Goal: Information Seeking & Learning: Find specific fact

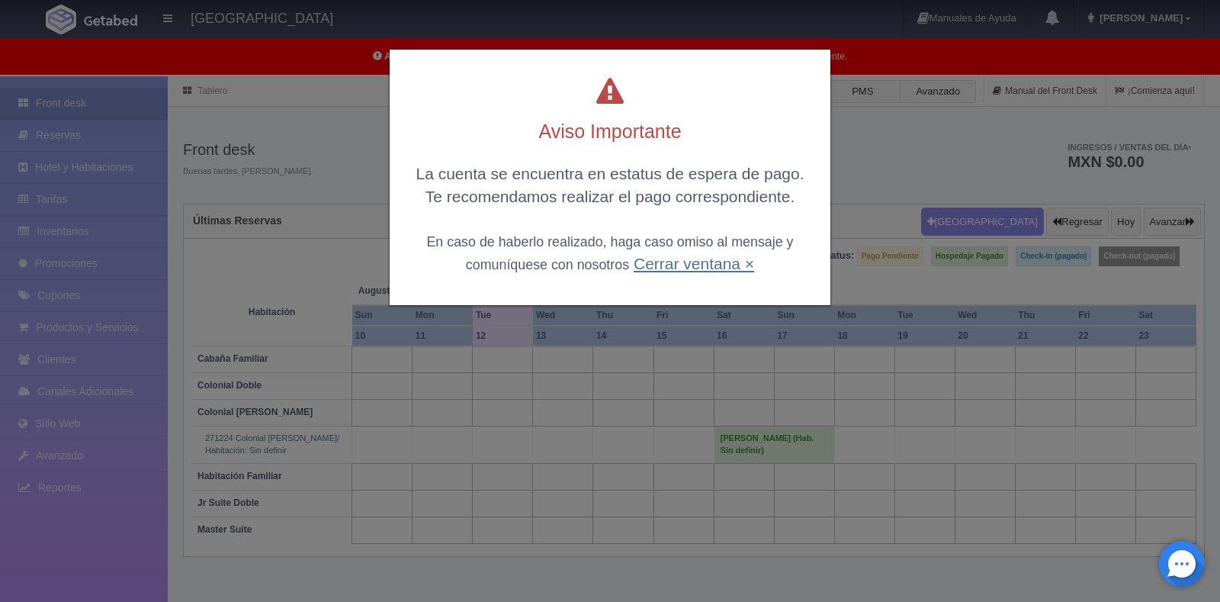
click at [667, 262] on link "Cerrar ventana ×" at bounding box center [694, 264] width 120 height 18
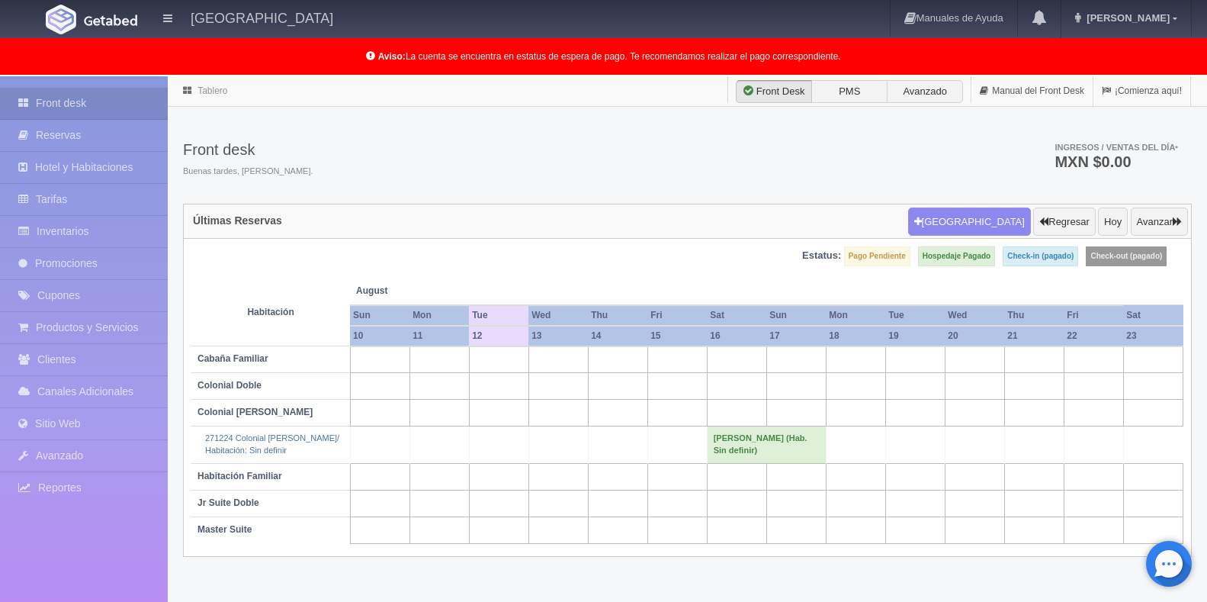
click at [734, 454] on td "[PERSON_NAME] (Hab. Sin definir)" at bounding box center [766, 444] width 119 height 37
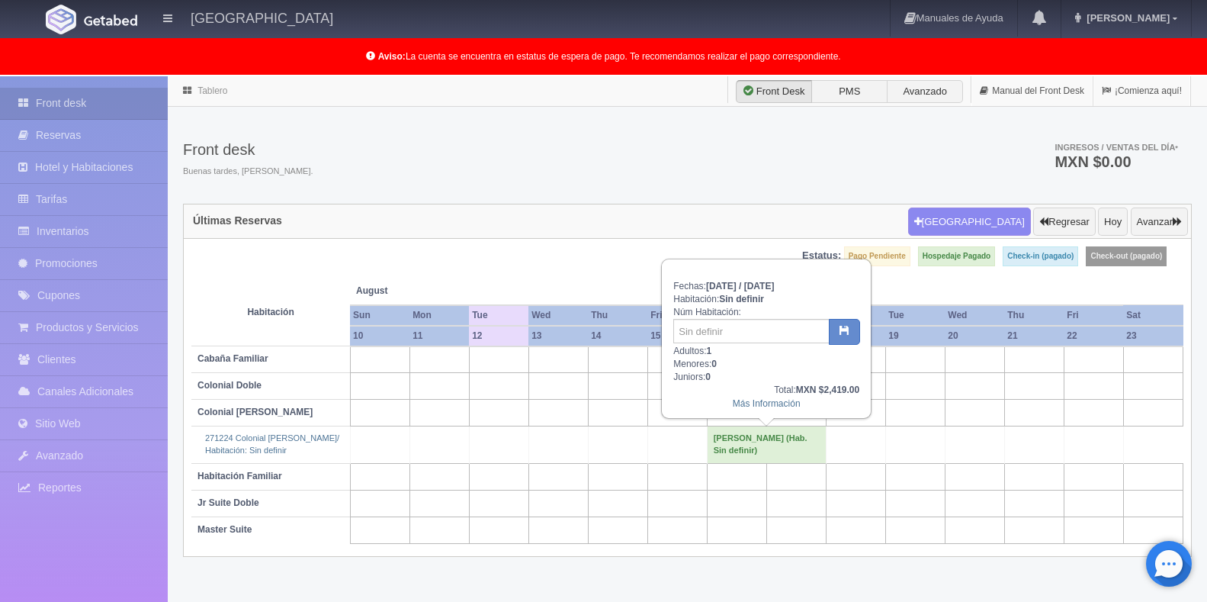
click at [760, 486] on td at bounding box center [736, 476] width 59 height 27
click at [779, 474] on td at bounding box center [795, 476] width 59 height 27
click at [773, 442] on td "[PERSON_NAME] (Hab. Sin definir)" at bounding box center [766, 444] width 119 height 37
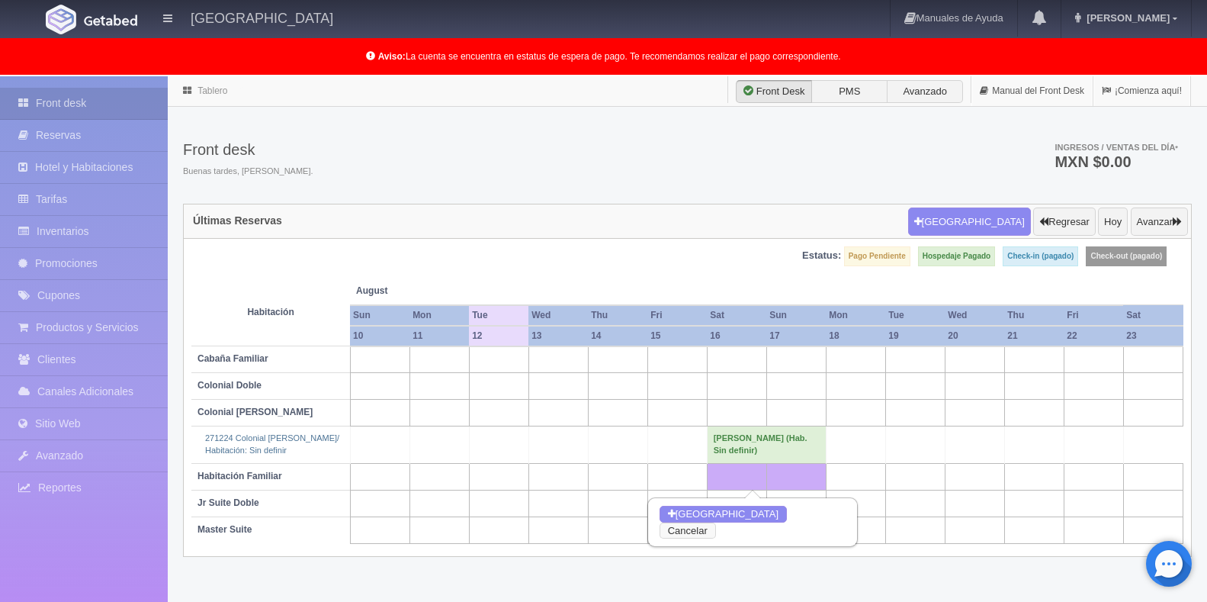
click at [716, 522] on button "Cancelar" at bounding box center [688, 530] width 56 height 17
click at [1152, 223] on button "Avanzar" at bounding box center [1159, 221] width 57 height 29
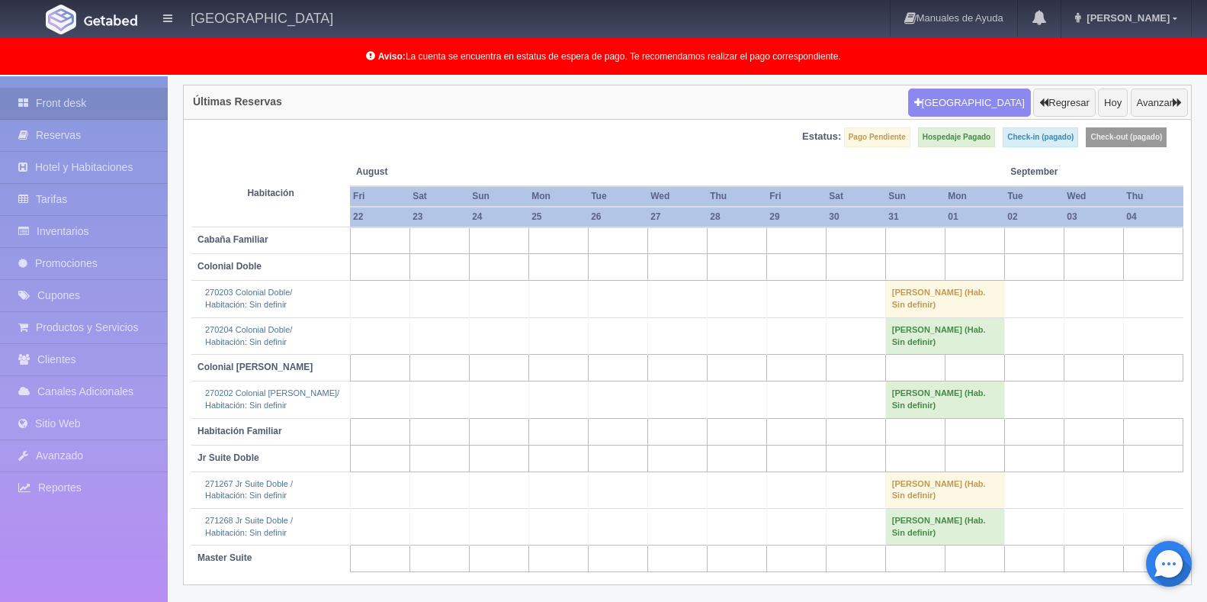
scroll to position [123, 0]
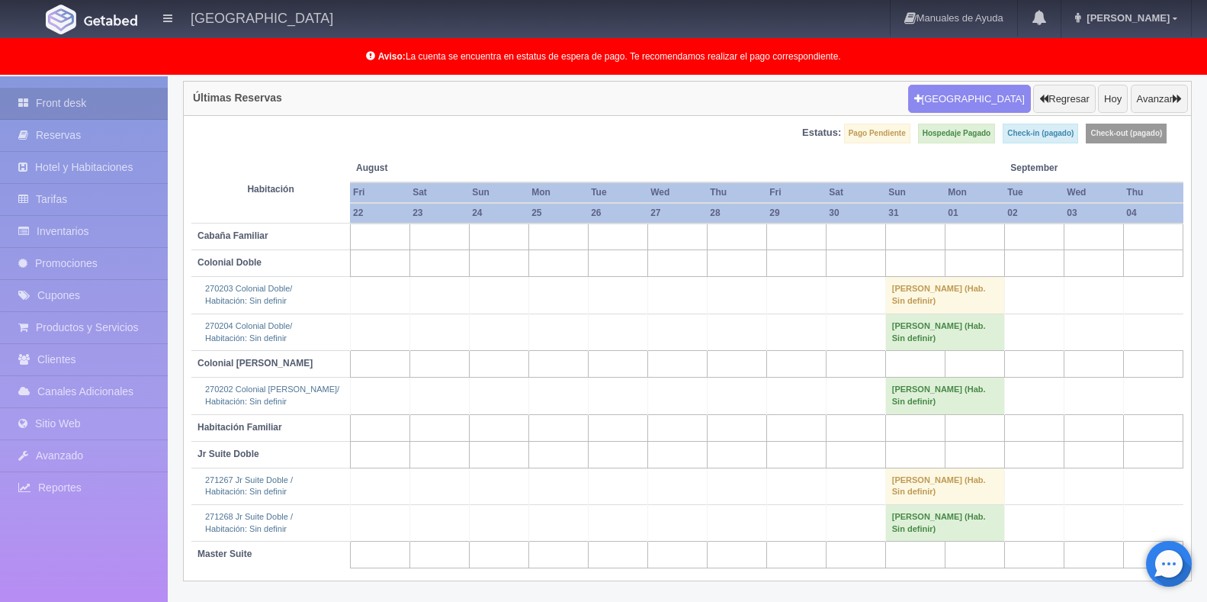
click at [932, 340] on td "Seth Leo (Hab. Sin definir)" at bounding box center [944, 331] width 119 height 37
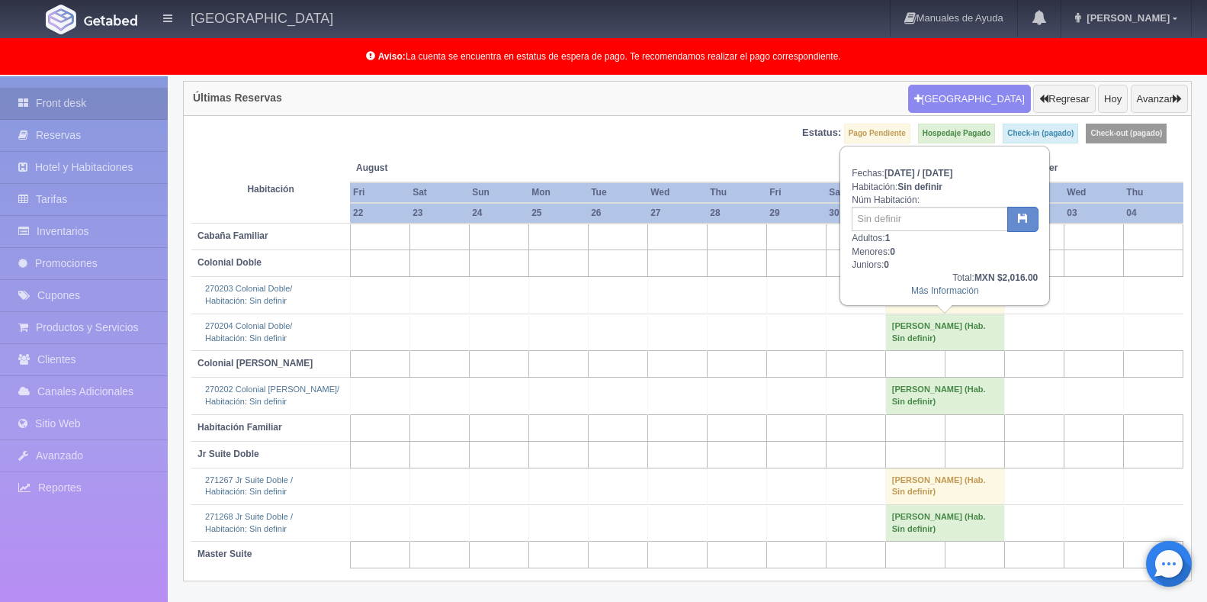
click at [943, 400] on td "Randal Leo (Hab. Sin definir)" at bounding box center [944, 395] width 119 height 37
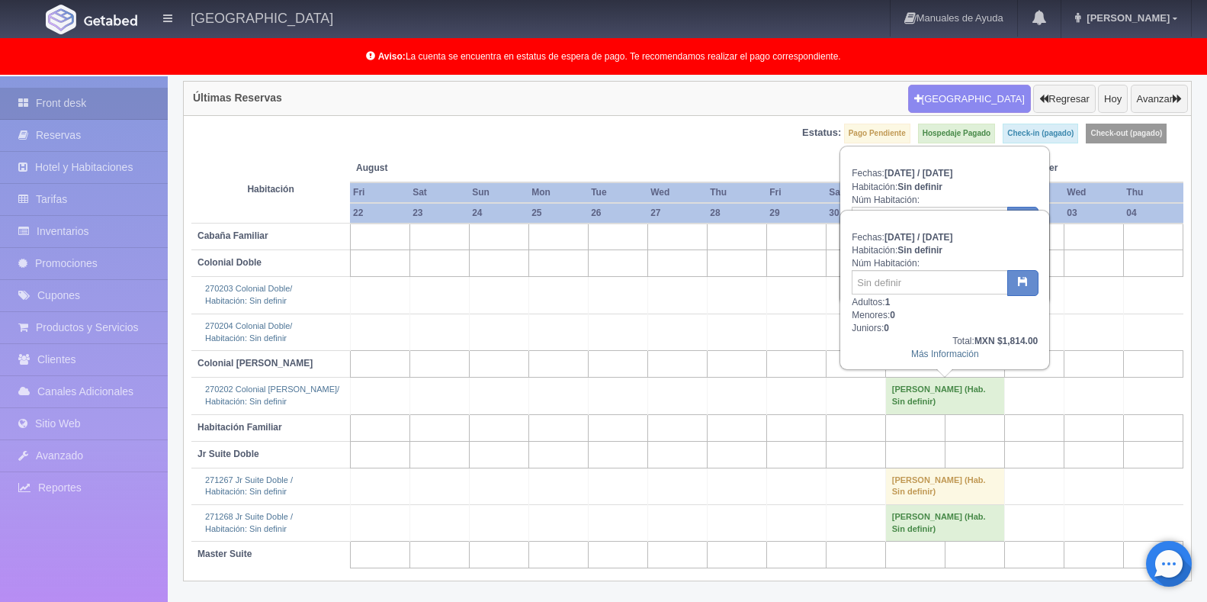
click at [936, 524] on td "Xavier Gibler (Hab. Sin definir)" at bounding box center [944, 523] width 119 height 37
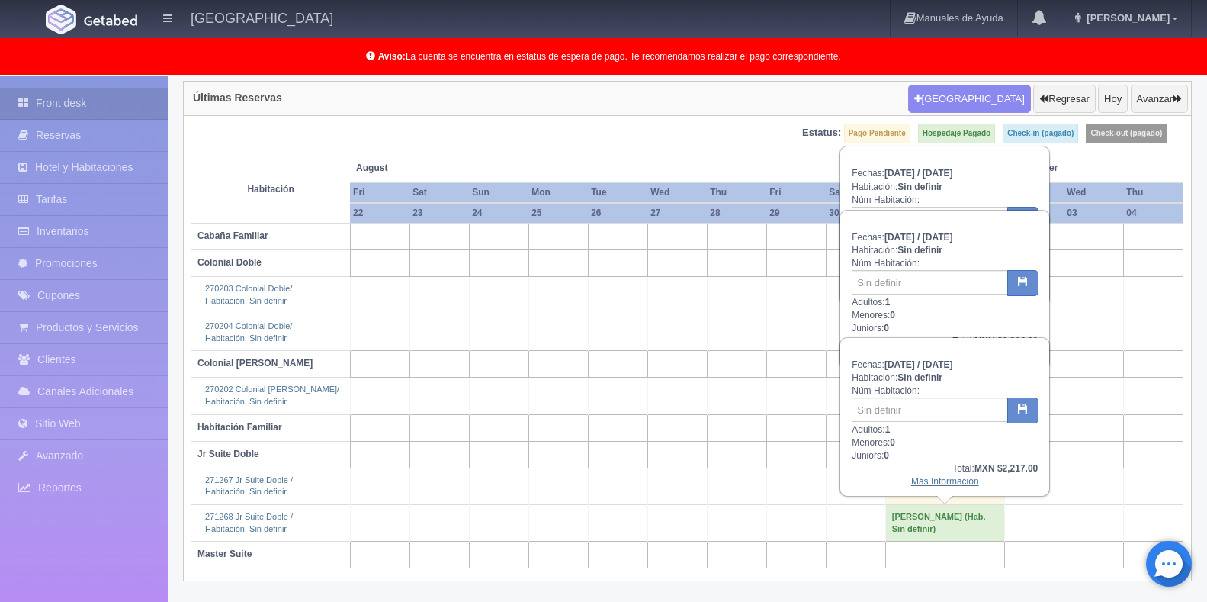
click at [947, 480] on link "Más Información" at bounding box center [945, 481] width 68 height 11
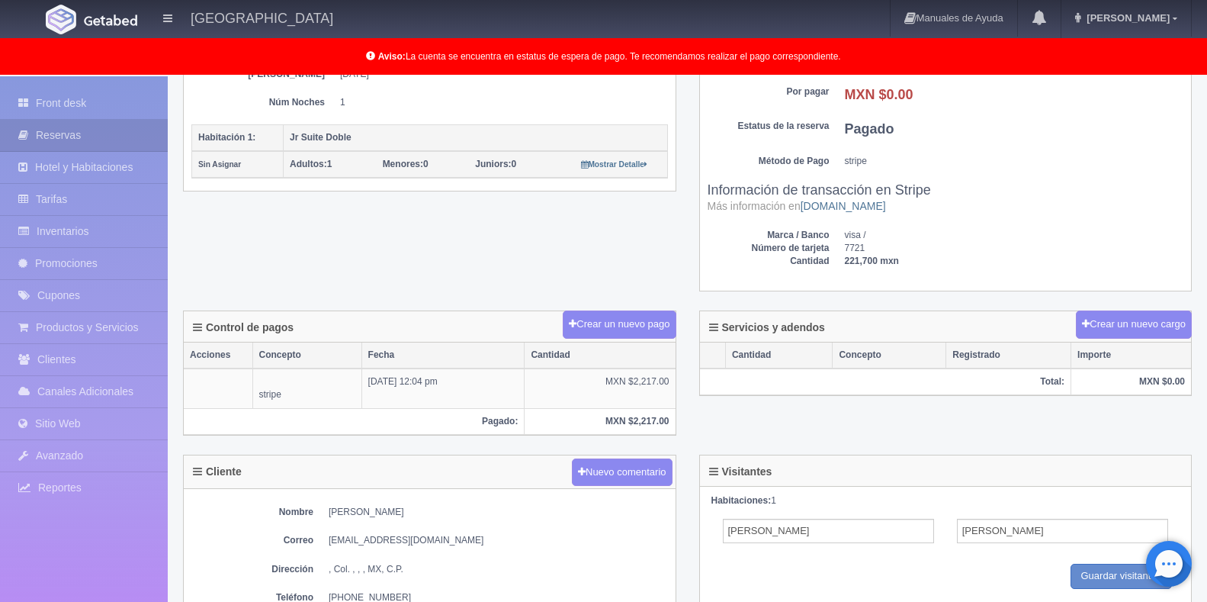
scroll to position [458, 0]
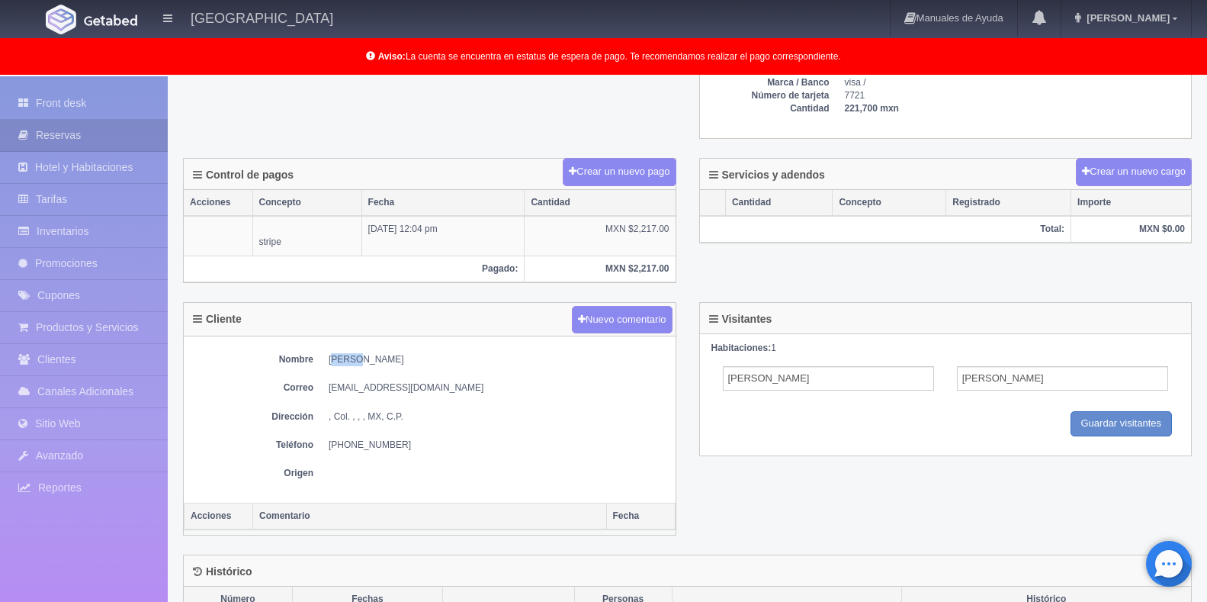
drag, startPoint x: 355, startPoint y: 358, endPoint x: 336, endPoint y: 360, distance: 19.2
click at [336, 360] on dd "[PERSON_NAME]" at bounding box center [498, 359] width 339 height 13
drag, startPoint x: 386, startPoint y: 355, endPoint x: 328, endPoint y: 357, distance: 58.0
click at [328, 357] on dl "Nombre [PERSON_NAME]" at bounding box center [429, 359] width 477 height 13
copy dd "Xavier Gibler"
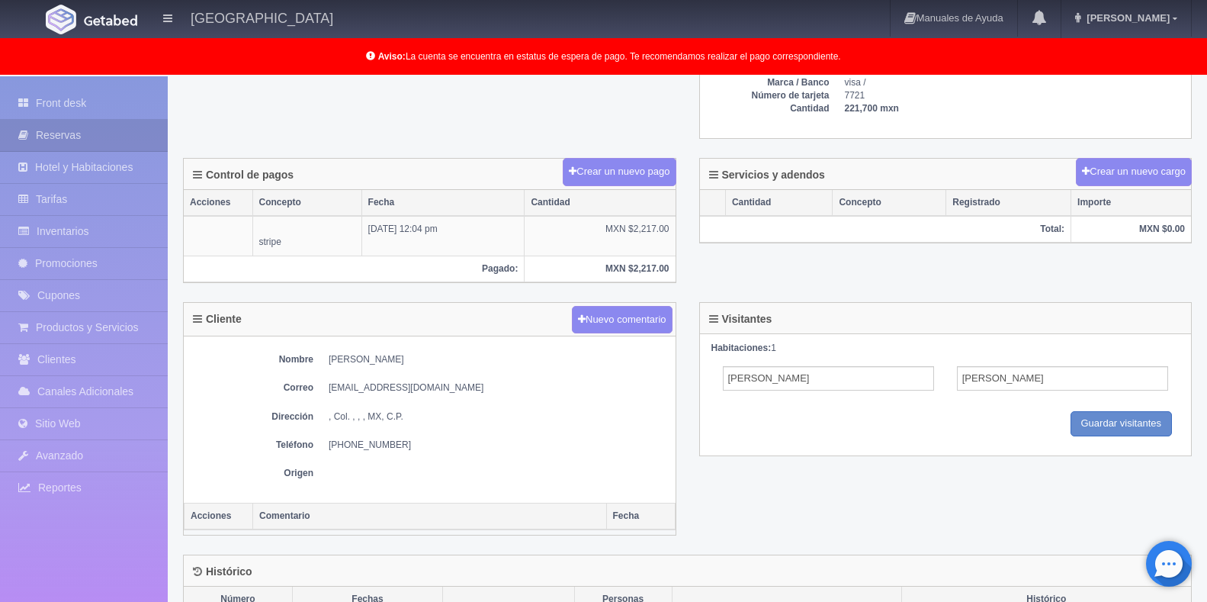
click at [558, 474] on dd at bounding box center [498, 473] width 339 height 13
drag, startPoint x: 419, startPoint y: 386, endPoint x: 325, endPoint y: 388, distance: 94.6
click at [325, 388] on dl "Correo rleo@berryhillfarm.us" at bounding box center [429, 387] width 477 height 13
copy dd "rleo@berryhillfarm.us"
click at [469, 435] on div "Nombre Xavier Gibler Correo rleo@berryhillfarm.us Dirección , Col. , , , MX, C.…" at bounding box center [430, 419] width 492 height 166
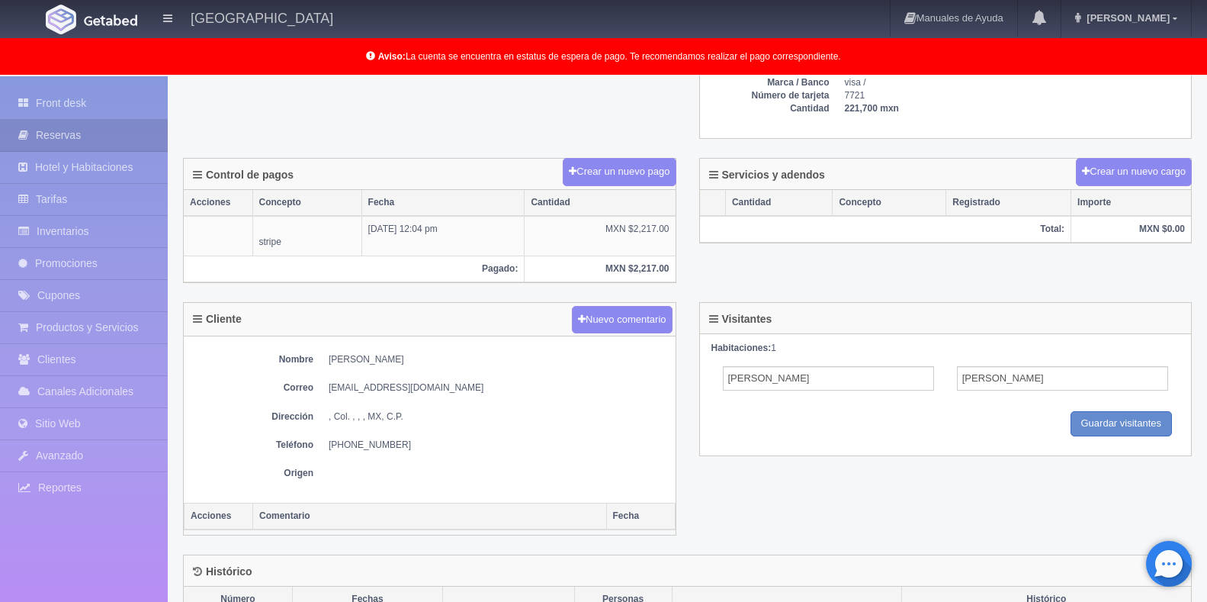
drag, startPoint x: 402, startPoint y: 445, endPoint x: 330, endPoint y: 445, distance: 71.7
click at [330, 445] on dd "+1 512 293 1648" at bounding box center [498, 445] width 339 height 13
copy dd "+1 512 293 1648"
click at [538, 461] on div "Nombre Xavier Gibler Correo rleo@berryhillfarm.us Dirección , Col. , , , MX, C.…" at bounding box center [430, 419] width 492 height 166
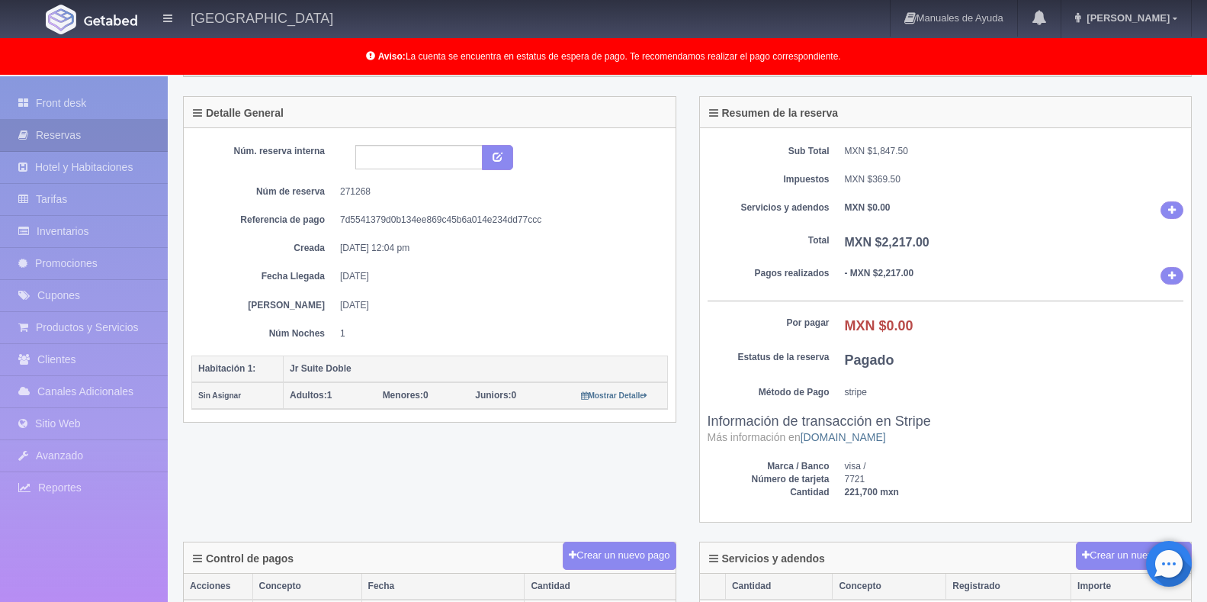
scroll to position [0, 0]
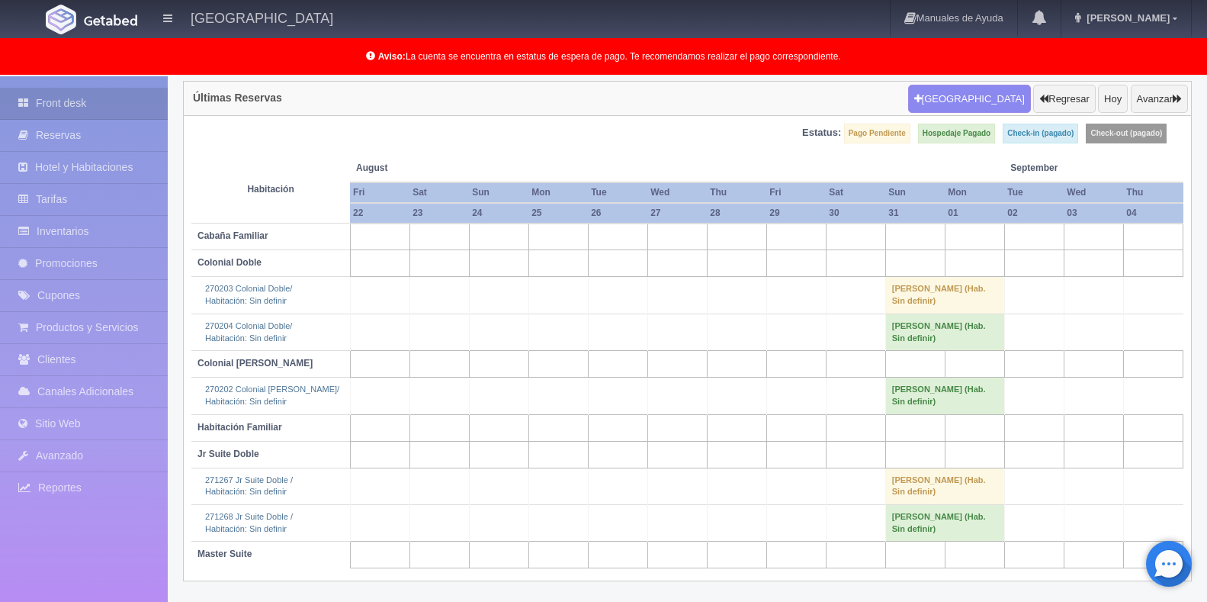
scroll to position [123, 0]
click at [1183, 100] on button "Avanzar" at bounding box center [1159, 99] width 57 height 29
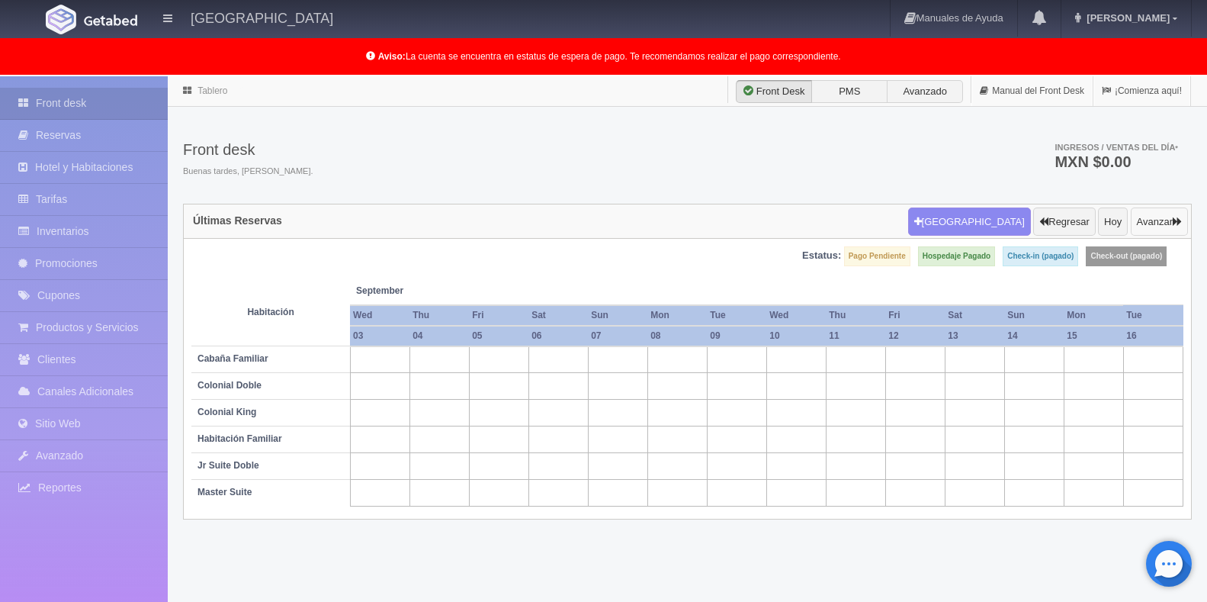
click at [1160, 229] on button "Avanzar" at bounding box center [1159, 221] width 57 height 29
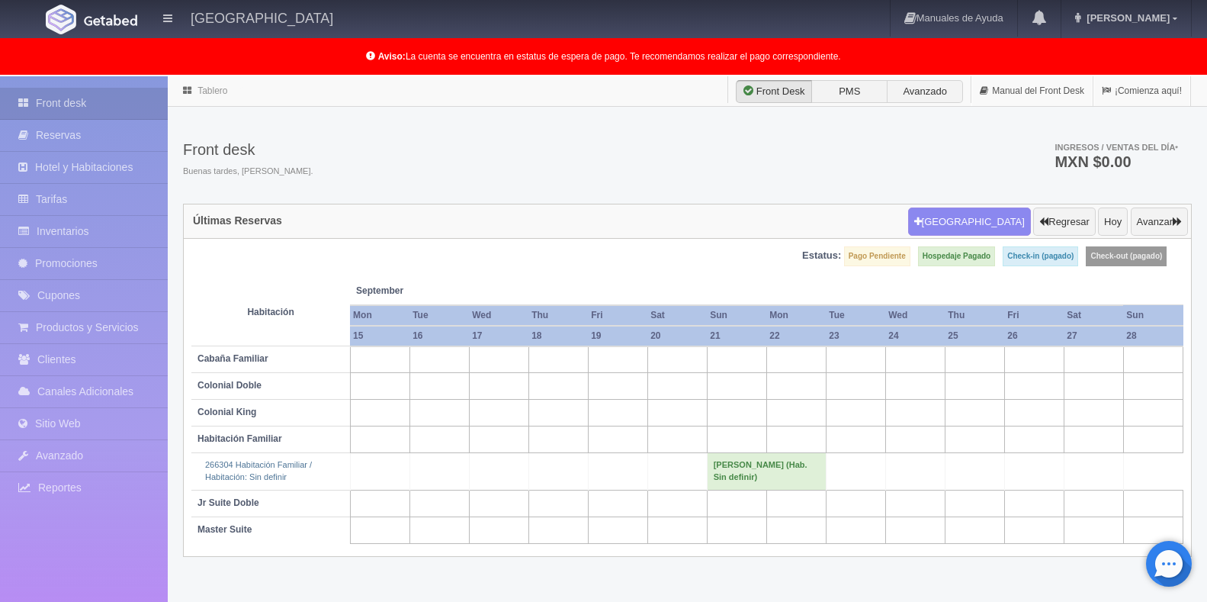
click at [734, 474] on td "[PERSON_NAME] (Hab. Sin definir)" at bounding box center [766, 471] width 119 height 37
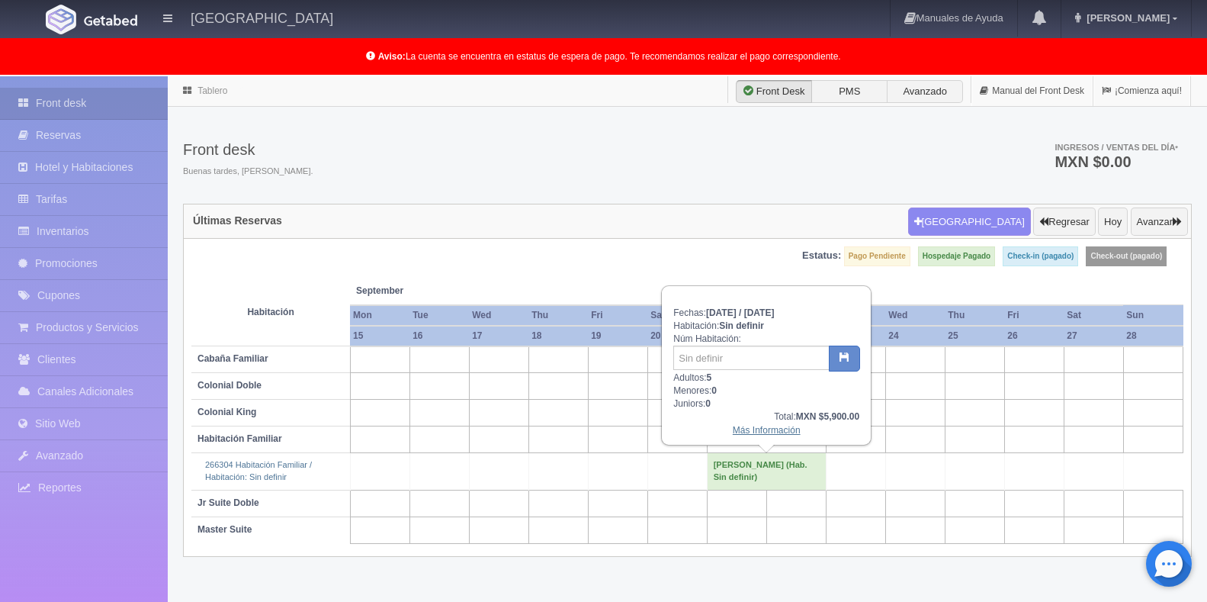
click at [758, 428] on link "Más Información" at bounding box center [767, 430] width 68 height 11
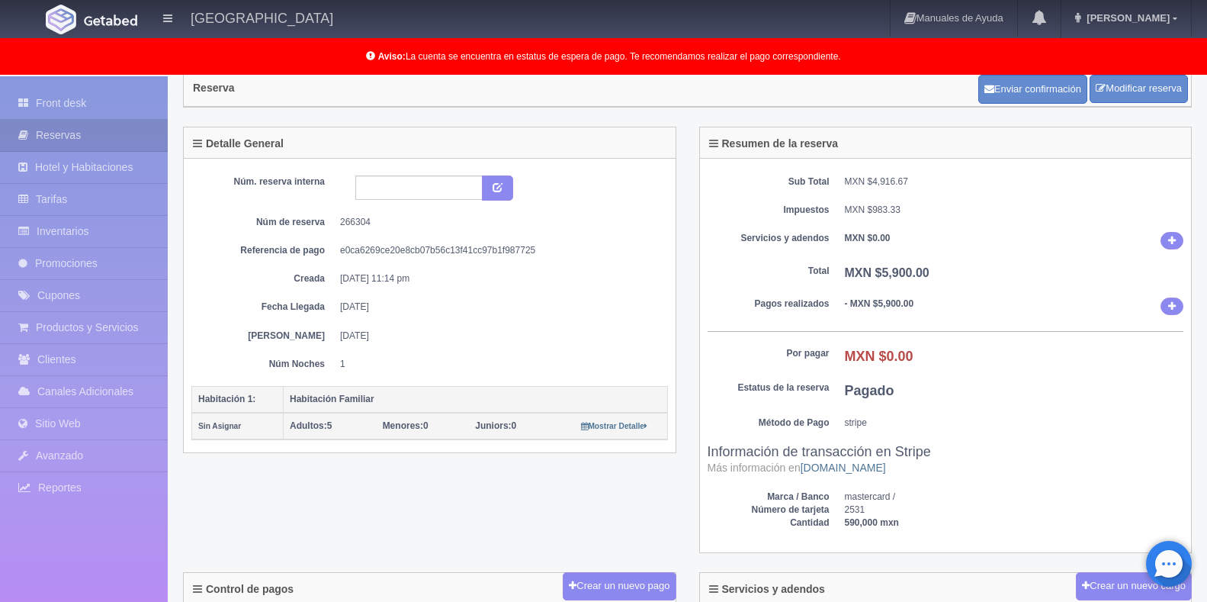
scroll to position [153, 0]
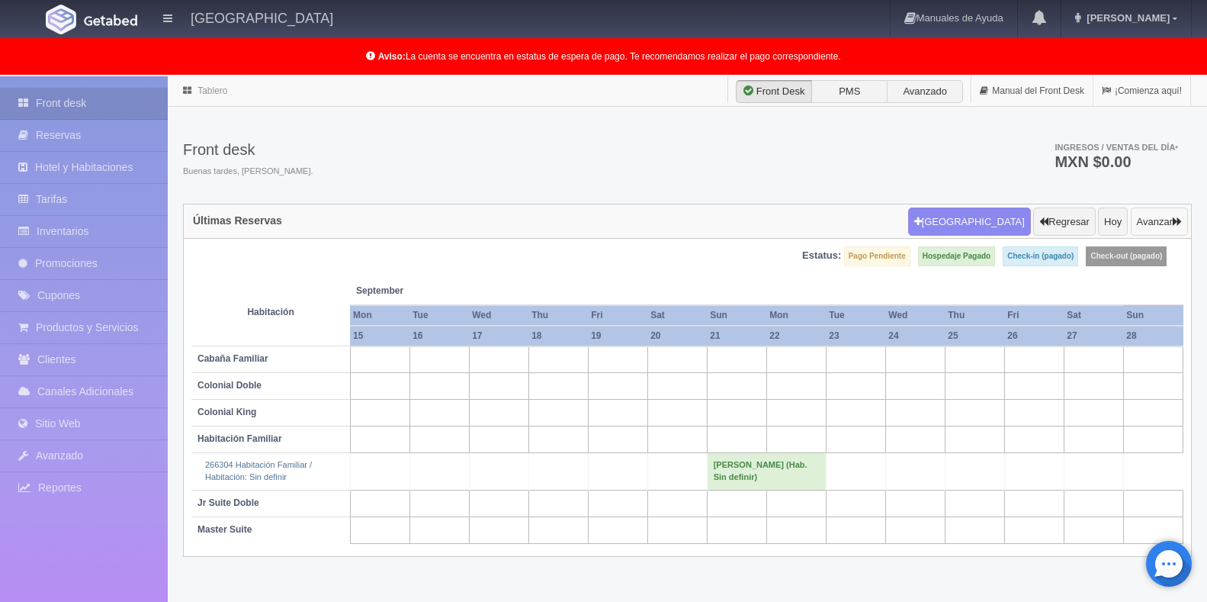
click at [1152, 220] on button "Avanzar" at bounding box center [1159, 221] width 57 height 29
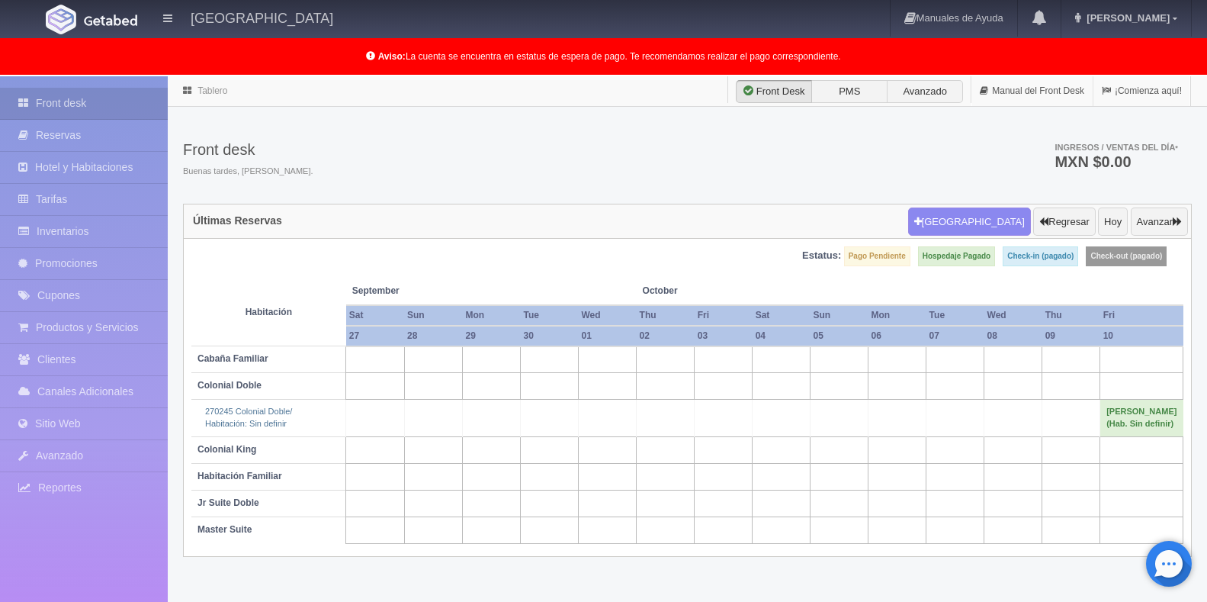
click at [1165, 429] on td "[PERSON_NAME] (Hab. Sin definir)" at bounding box center [1141, 418] width 83 height 37
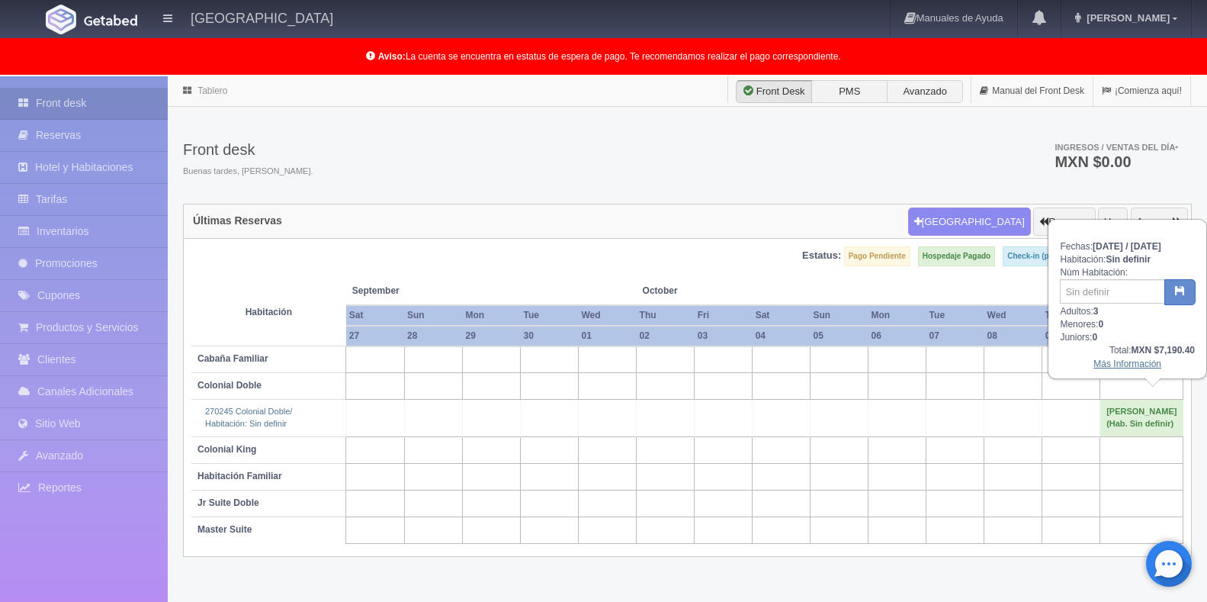
click at [1128, 369] on link "Más Información" at bounding box center [1128, 363] width 68 height 11
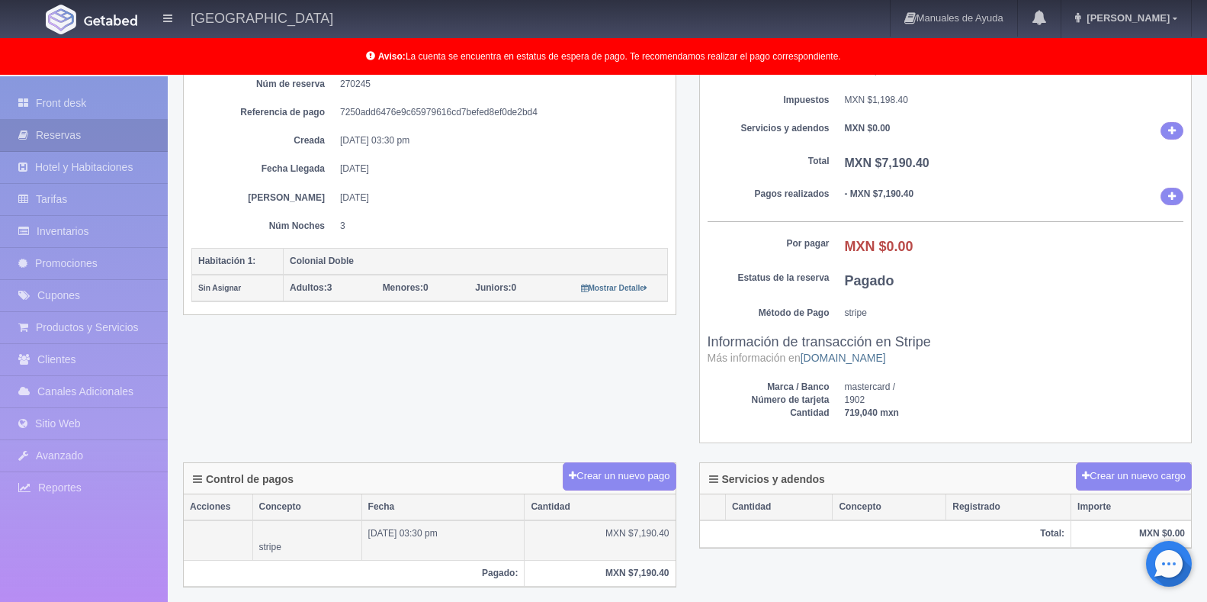
scroll to position [153, 0]
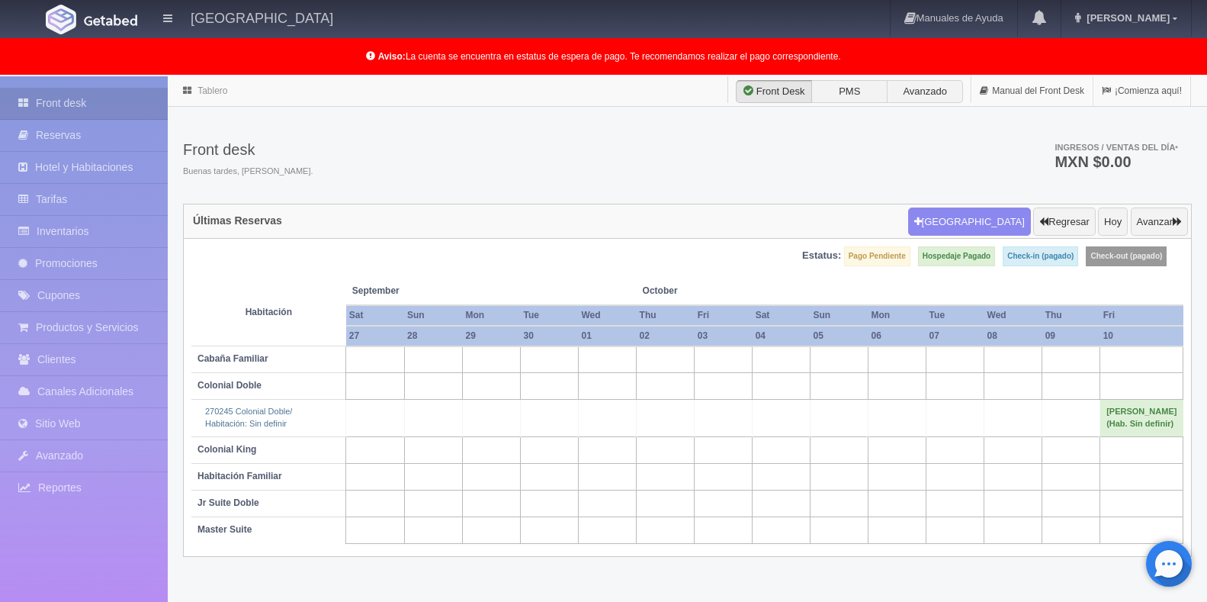
click at [1163, 436] on td "[PERSON_NAME] (Hab. Sin definir)" at bounding box center [1141, 418] width 83 height 37
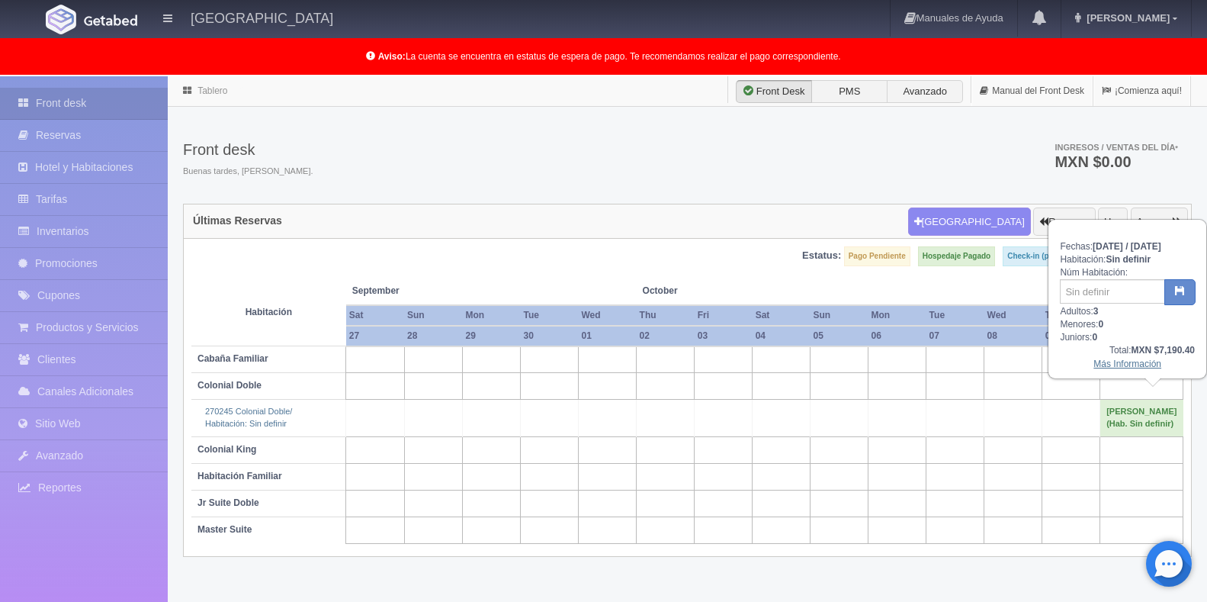
click at [1127, 369] on link "Más Información" at bounding box center [1128, 363] width 68 height 11
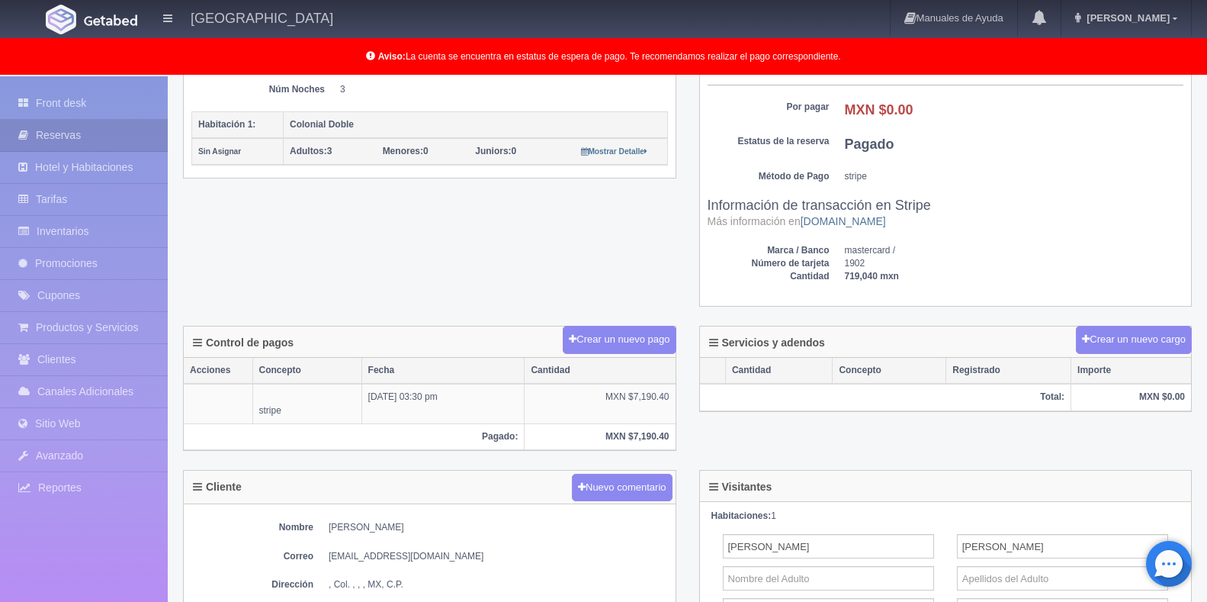
scroll to position [13, 0]
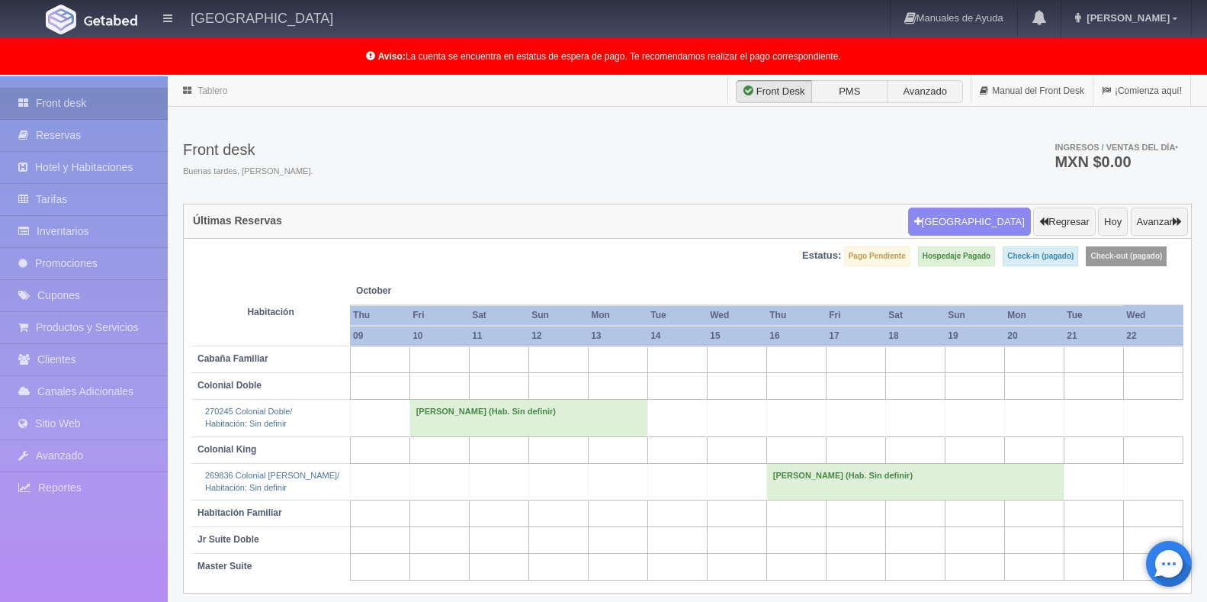
click at [668, 207] on div "Últimas Reservas [GEOGRAPHIC_DATA] Regresar [DATE] Avanzar" at bounding box center [687, 221] width 1007 height 35
click at [854, 485] on td "[PERSON_NAME] (Hab. Sin definir)" at bounding box center [914, 481] width 297 height 37
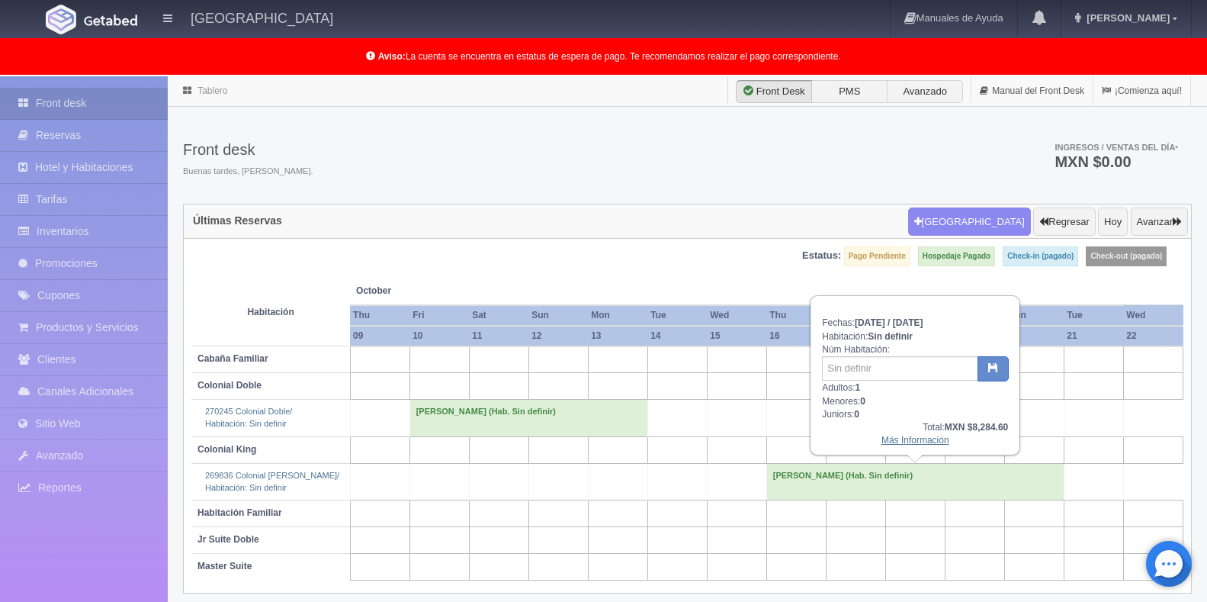
click at [912, 444] on link "Más Información" at bounding box center [916, 440] width 68 height 11
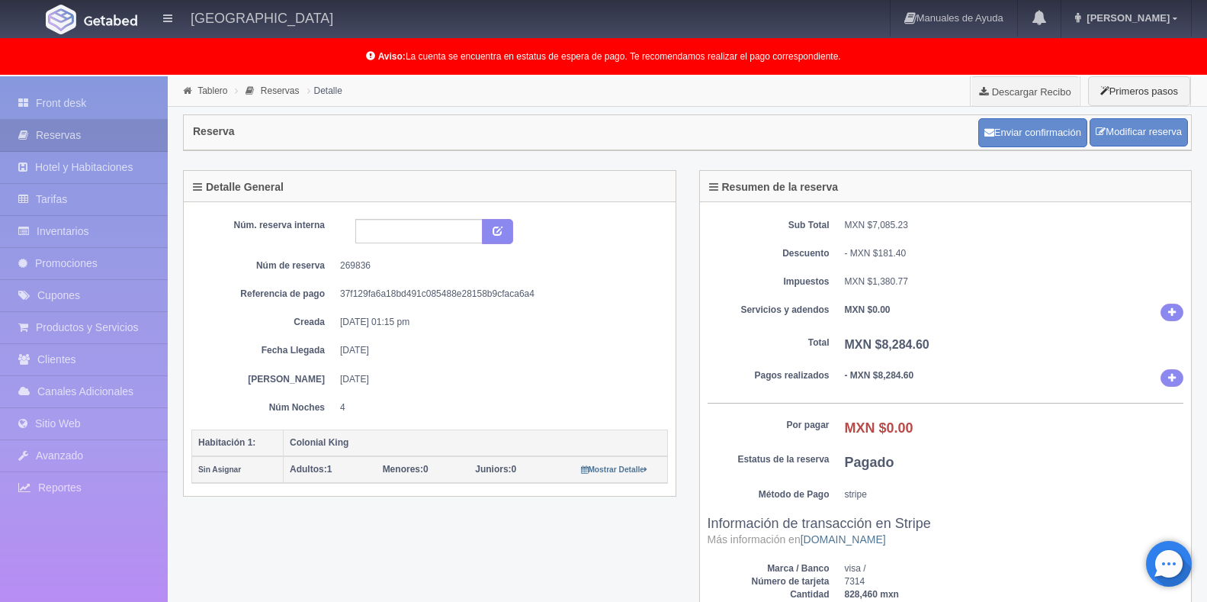
click at [1042, 505] on div "Sub Total MXN $7,085.23 Descuento - MXN $181.40 Impuestos MXN $1,380.77 Servici…" at bounding box center [946, 413] width 492 height 422
